Goal: Task Accomplishment & Management: Manage account settings

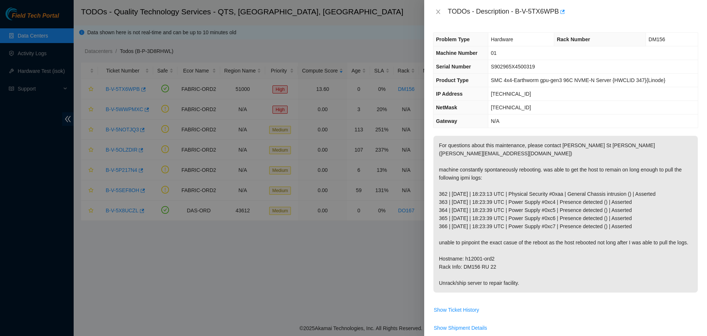
scroll to position [204, 0]
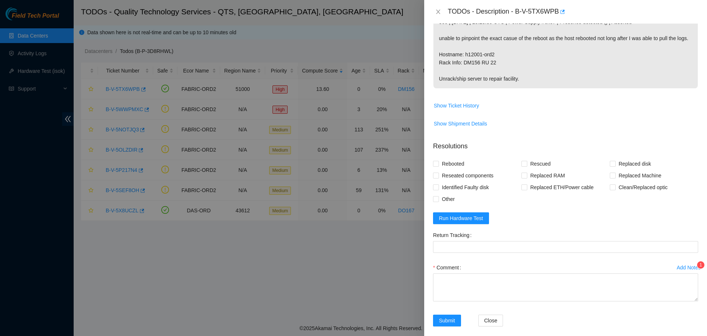
click at [583, 85] on span "For questions about this maintenance, please contact [PERSON_NAME] St [PERSON_N…" at bounding box center [565, 13] width 264 height 162
click at [678, 265] on div "Add Notes" at bounding box center [688, 267] width 24 height 5
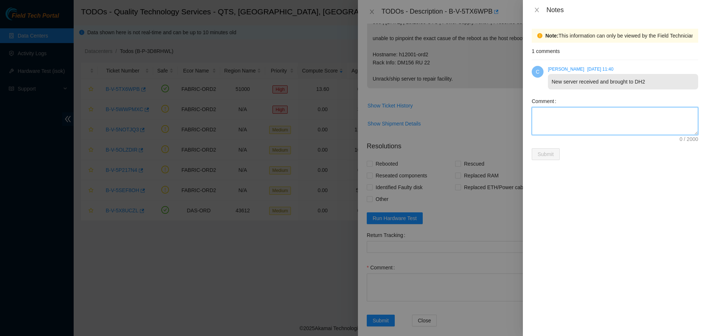
click at [577, 128] on textarea "Comment" at bounding box center [614, 121] width 166 height 28
type textarea "Pallet that server arrived on is on pallet jack in storage cage. Return label (…"
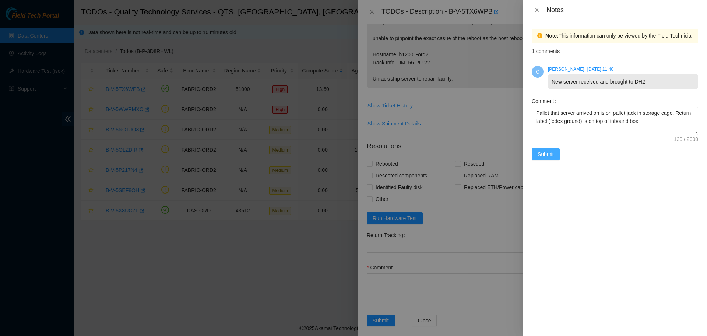
click at [551, 151] on span "Submit" at bounding box center [545, 154] width 16 height 8
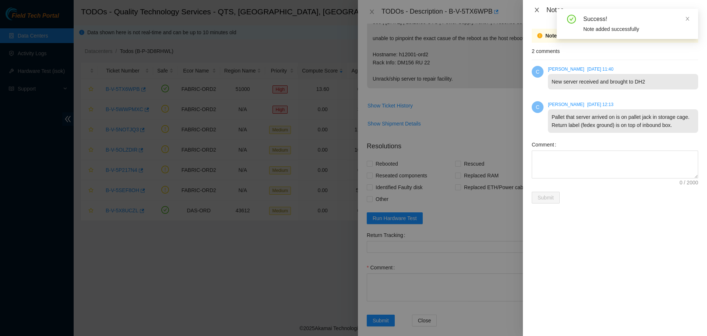
click at [535, 11] on icon "close" at bounding box center [536, 10] width 4 height 4
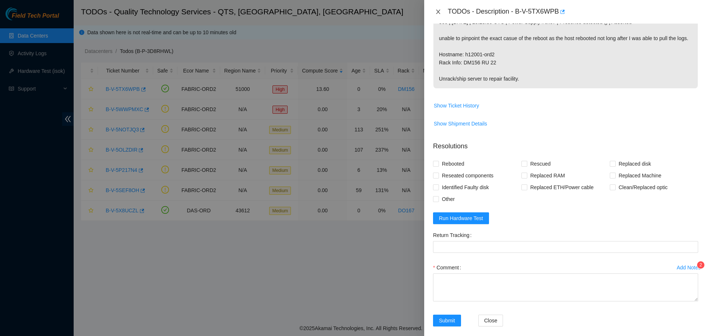
click at [436, 9] on button "Close" at bounding box center [438, 11] width 10 height 7
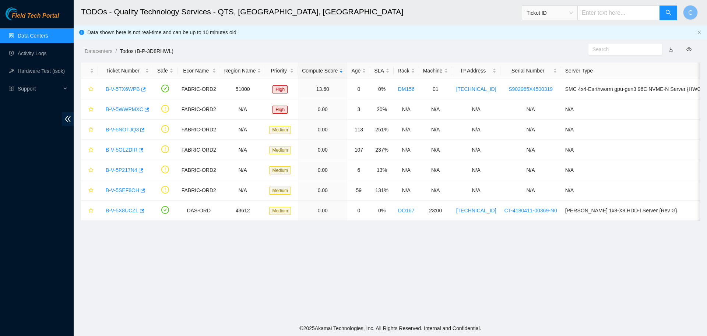
scroll to position [67, 0]
click at [129, 150] on link "B-V-5OLZDIR" at bounding box center [122, 150] width 32 height 6
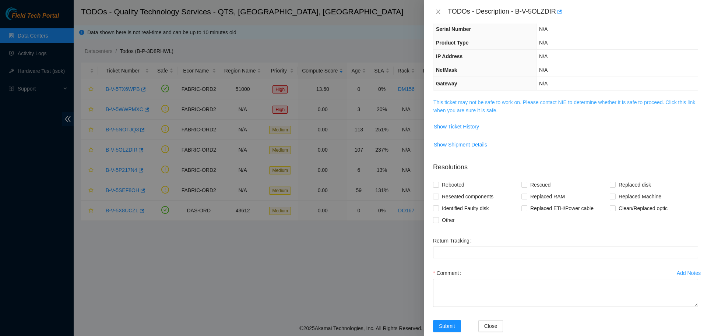
click at [446, 107] on link "This ticket may not be safe to work on. Please contact NIE to determine whether…" at bounding box center [564, 106] width 262 height 14
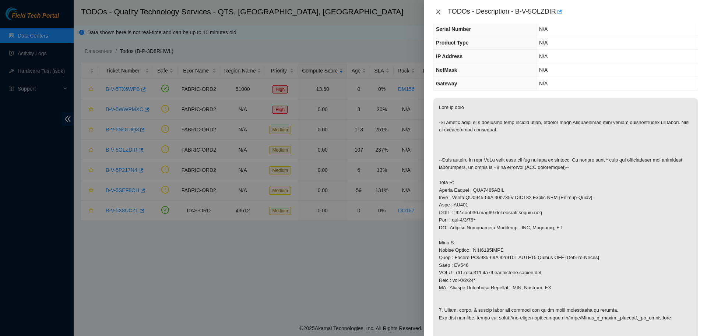
click at [437, 11] on icon "close" at bounding box center [438, 12] width 4 height 4
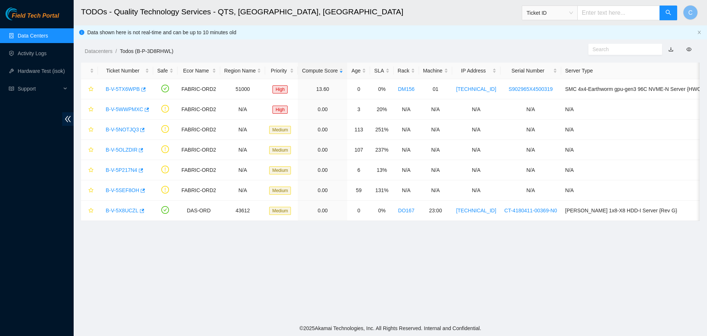
scroll to position [67, 0]
click at [129, 91] on link "B-V-5TX6WPB" at bounding box center [123, 89] width 34 height 6
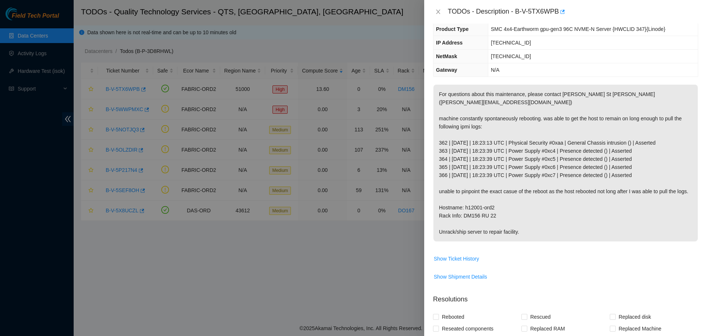
scroll to position [0, 0]
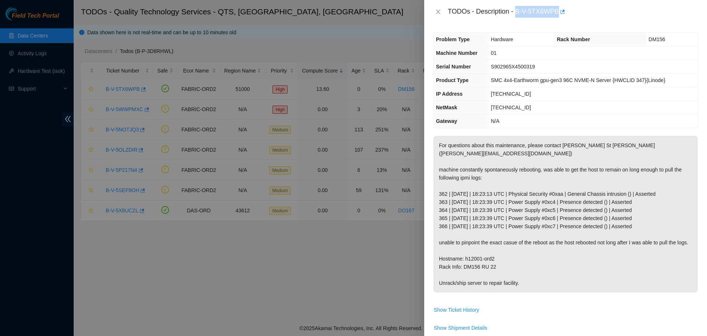
drag, startPoint x: 514, startPoint y: 11, endPoint x: 552, endPoint y: 11, distance: 38.6
click at [552, 11] on div "TODOs - Description - B-V-5TX6WPB" at bounding box center [573, 12] width 250 height 12
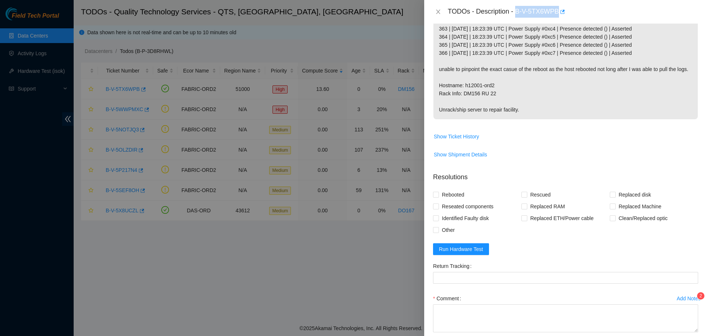
scroll to position [173, 0]
copy div "B-V-5TX6WPB"
click at [396, 61] on div at bounding box center [353, 168] width 707 height 336
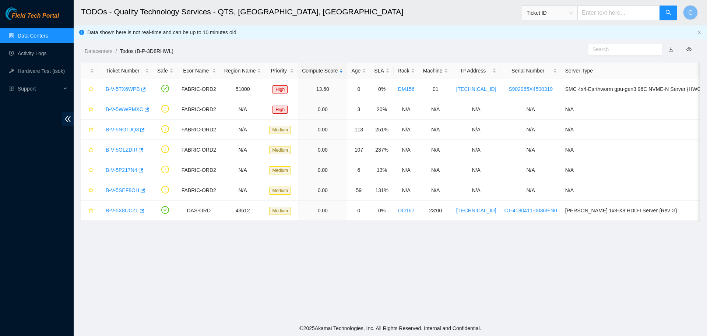
scroll to position [67, 0]
click at [125, 129] on link "B-V-5NOTJQ3" at bounding box center [122, 130] width 33 height 6
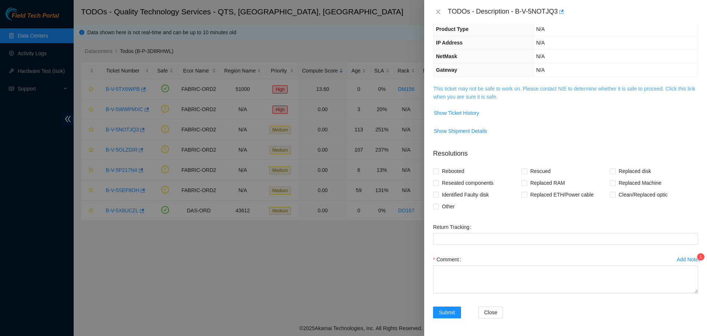
click at [479, 92] on link "This ticket may not be safe to work on. Please contact NIE to determine whether…" at bounding box center [564, 93] width 262 height 14
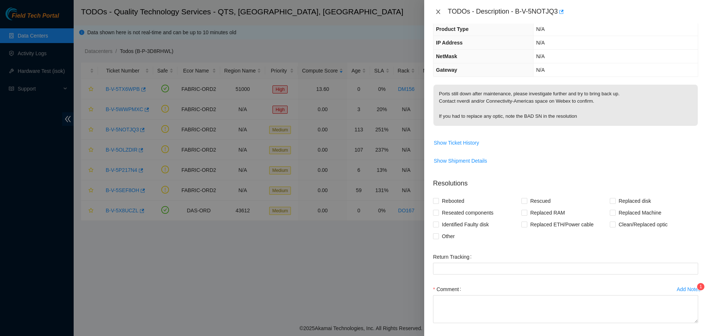
click at [436, 12] on icon "close" at bounding box center [438, 12] width 6 height 6
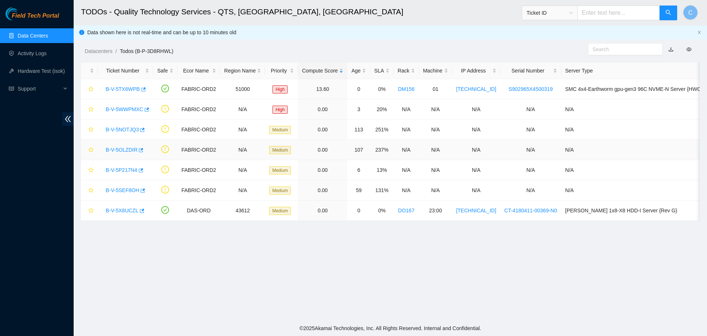
click at [121, 148] on link "B-V-5OLZDIR" at bounding box center [122, 150] width 32 height 6
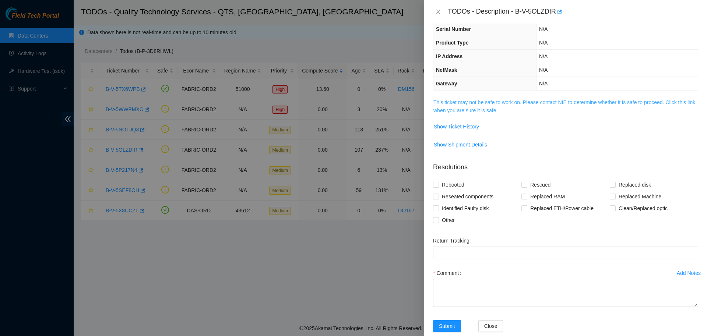
click at [465, 104] on link "This ticket may not be safe to work on. Please contact NIE to determine whether…" at bounding box center [564, 106] width 262 height 14
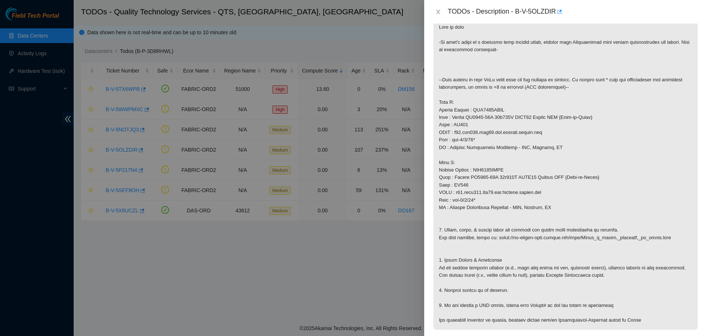
scroll to position [132, 0]
click at [435, 11] on icon "close" at bounding box center [438, 12] width 6 height 6
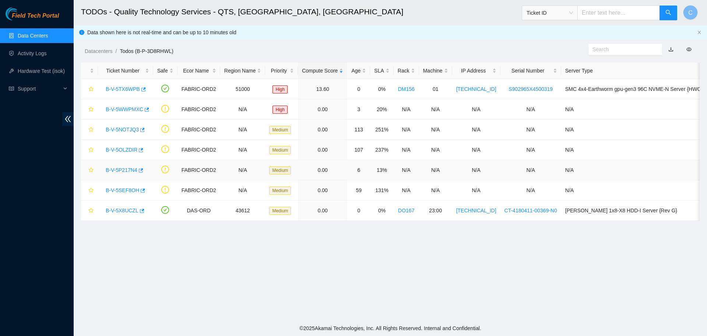
scroll to position [67, 0]
